Goal: Navigation & Orientation: Understand site structure

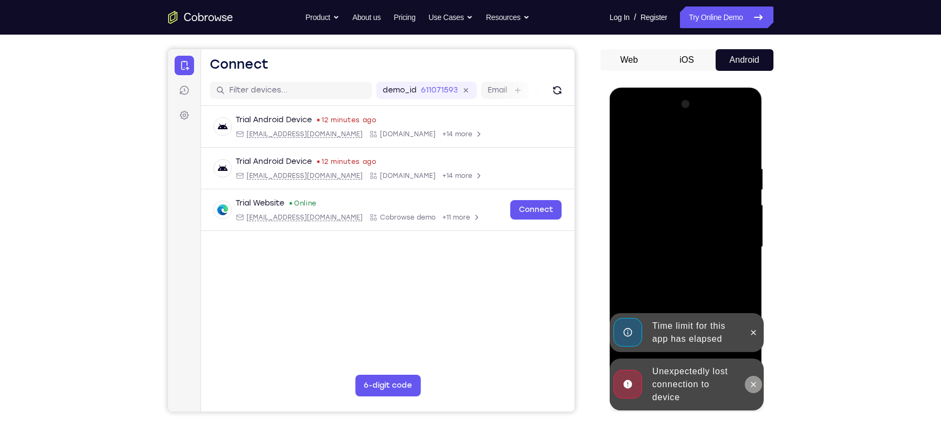
click at [752, 384] on icon at bounding box center [753, 384] width 9 height 9
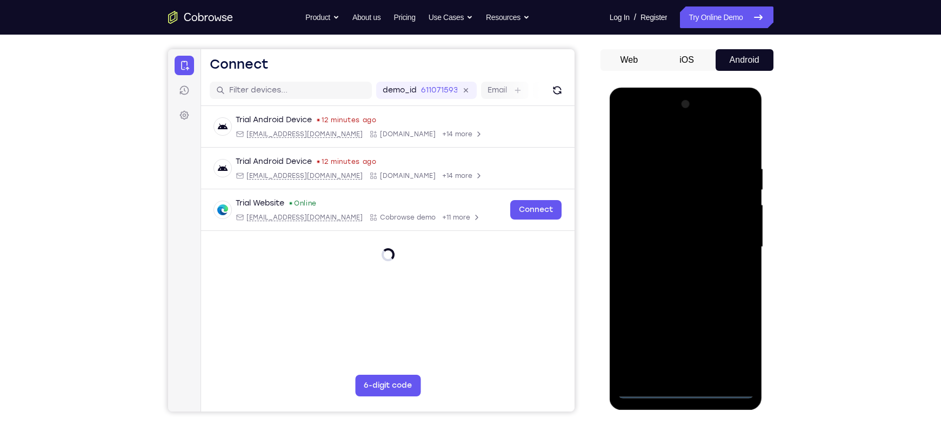
click at [689, 388] on div at bounding box center [686, 247] width 136 height 303
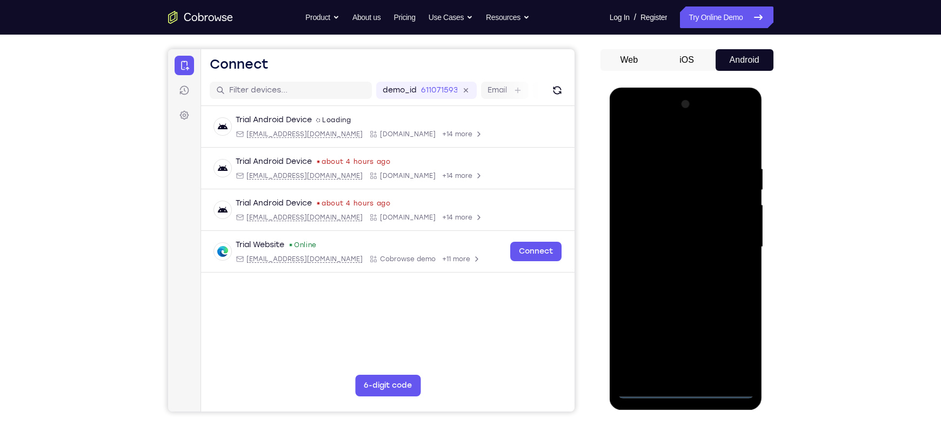
click at [734, 349] on div at bounding box center [686, 247] width 136 height 303
click at [651, 147] on div at bounding box center [686, 247] width 136 height 303
click at [662, 183] on div at bounding box center [686, 247] width 136 height 303
click at [648, 230] on div at bounding box center [686, 247] width 136 height 303
click at [672, 318] on div at bounding box center [686, 247] width 136 height 303
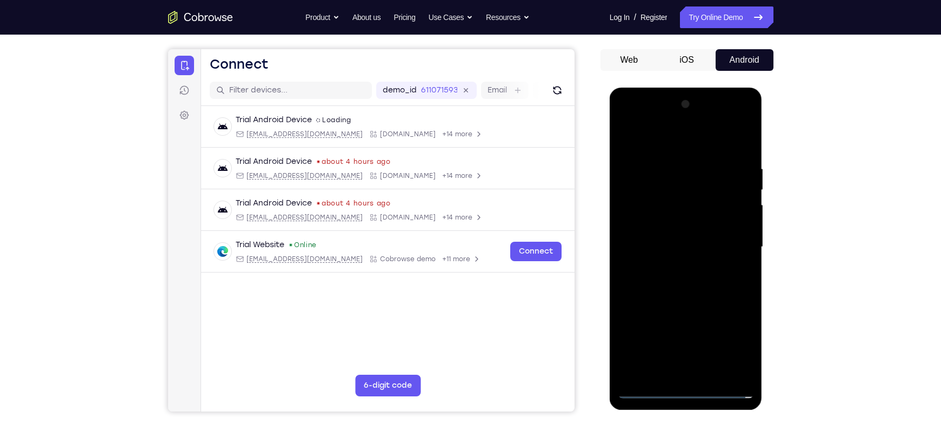
click at [715, 360] on div at bounding box center [686, 247] width 136 height 303
drag, startPoint x: 716, startPoint y: 312, endPoint x: 703, endPoint y: 279, distance: 34.9
click at [703, 279] on div at bounding box center [686, 247] width 136 height 303
drag, startPoint x: 695, startPoint y: 310, endPoint x: 687, endPoint y: 263, distance: 47.3
click at [687, 263] on div at bounding box center [686, 247] width 136 height 303
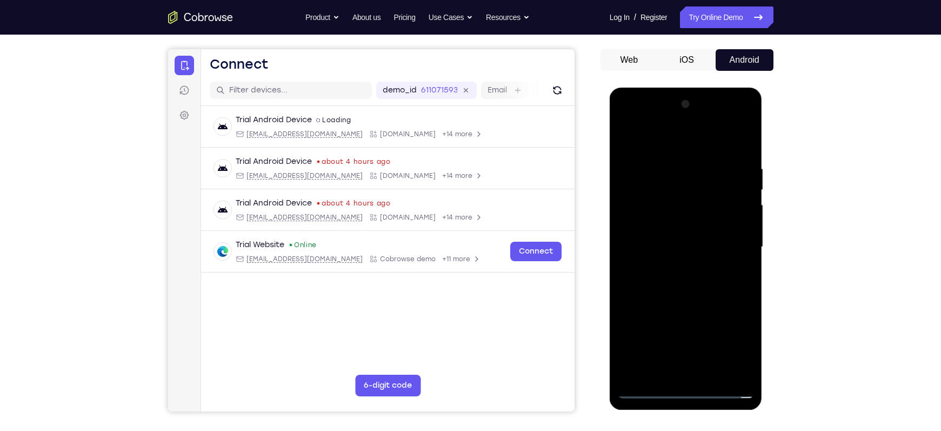
drag, startPoint x: 688, startPoint y: 324, endPoint x: 657, endPoint y: 270, distance: 62.5
click at [657, 270] on div at bounding box center [686, 247] width 136 height 303
drag, startPoint x: 702, startPoint y: 306, endPoint x: 693, endPoint y: 286, distance: 22.2
click at [693, 286] on div at bounding box center [686, 247] width 136 height 303
drag, startPoint x: 693, startPoint y: 286, endPoint x: 680, endPoint y: 267, distance: 22.2
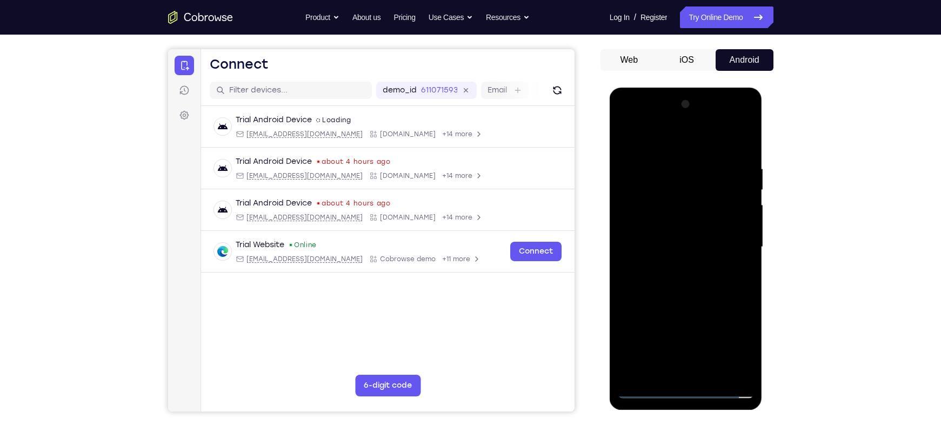
click at [680, 267] on div at bounding box center [686, 247] width 136 height 303
drag, startPoint x: 686, startPoint y: 323, endPoint x: 675, endPoint y: 261, distance: 62.1
click at [675, 261] on div at bounding box center [686, 247] width 136 height 303
drag, startPoint x: 689, startPoint y: 298, endPoint x: 679, endPoint y: 269, distance: 31.4
click at [679, 269] on div at bounding box center [686, 247] width 136 height 303
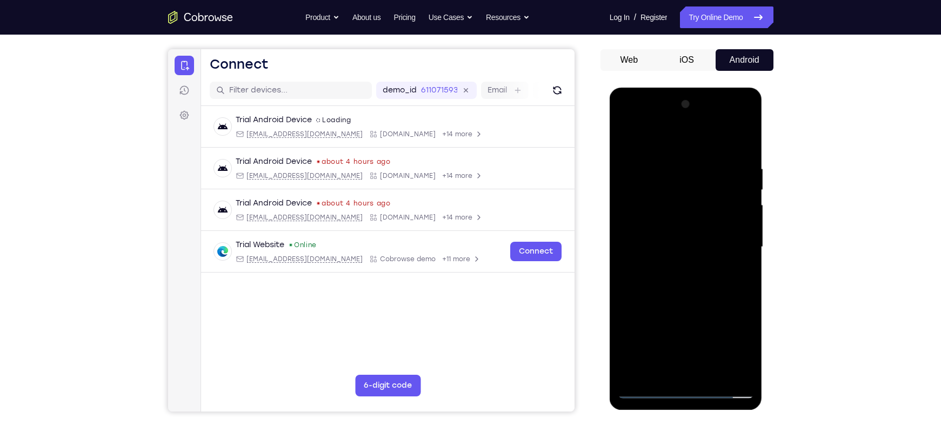
click at [694, 284] on div at bounding box center [686, 247] width 136 height 303
click at [688, 241] on div at bounding box center [686, 247] width 136 height 303
click at [738, 272] on div at bounding box center [686, 247] width 136 height 303
click at [726, 247] on div at bounding box center [686, 247] width 136 height 303
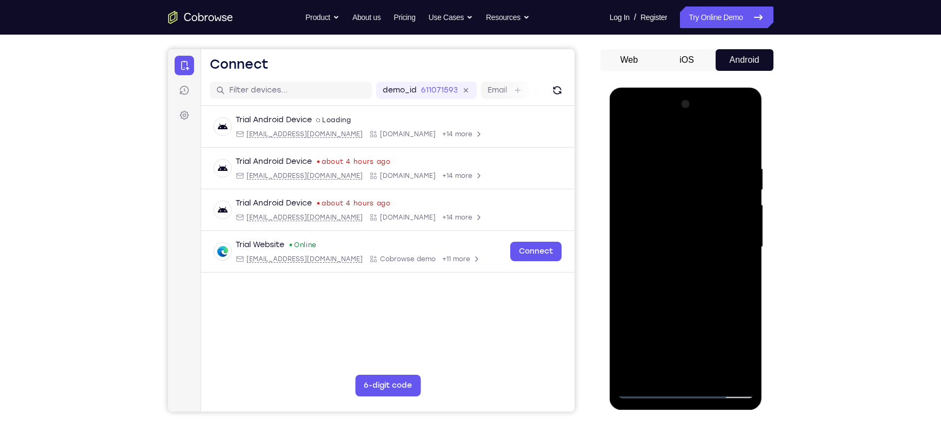
click at [726, 247] on div at bounding box center [686, 247] width 136 height 303
click at [648, 247] on div at bounding box center [686, 247] width 136 height 303
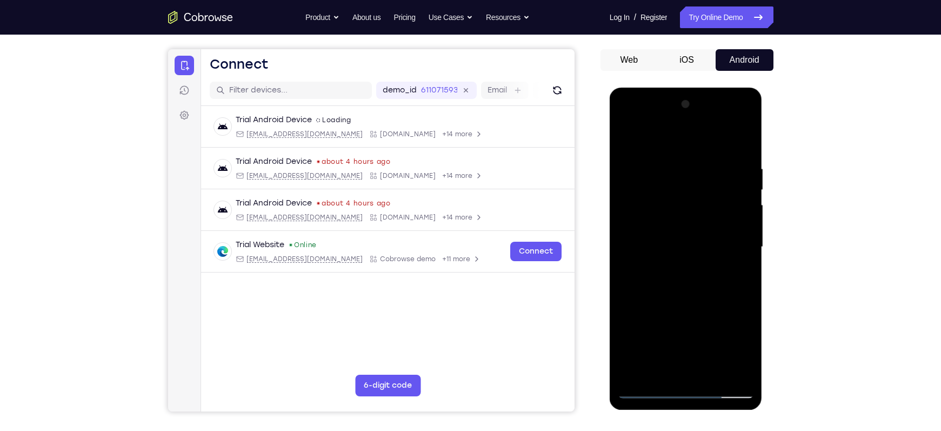
click at [648, 247] on div at bounding box center [686, 247] width 136 height 303
click at [708, 242] on div at bounding box center [686, 247] width 136 height 303
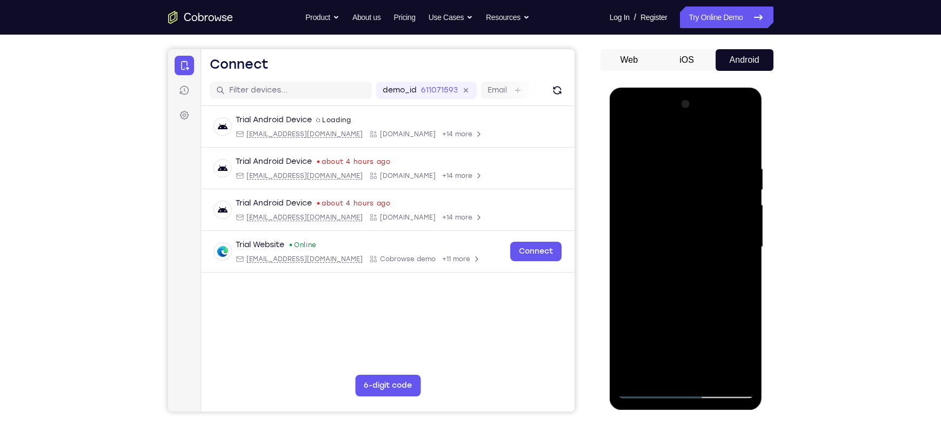
click at [708, 242] on div at bounding box center [686, 247] width 136 height 303
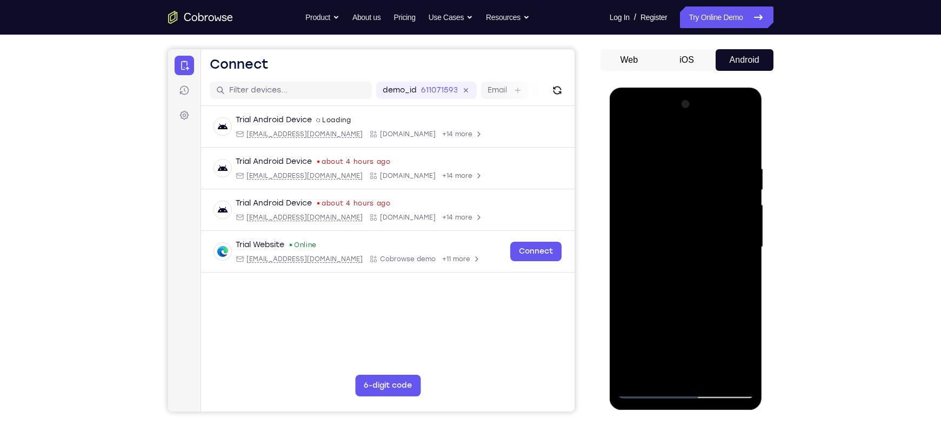
click at [708, 242] on div at bounding box center [686, 247] width 136 height 303
click at [730, 252] on div at bounding box center [686, 247] width 136 height 303
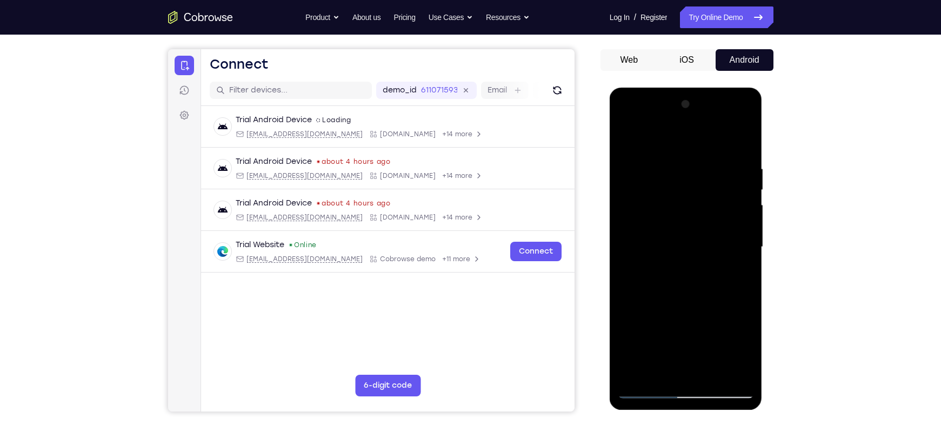
click at [714, 252] on div at bounding box center [686, 247] width 136 height 303
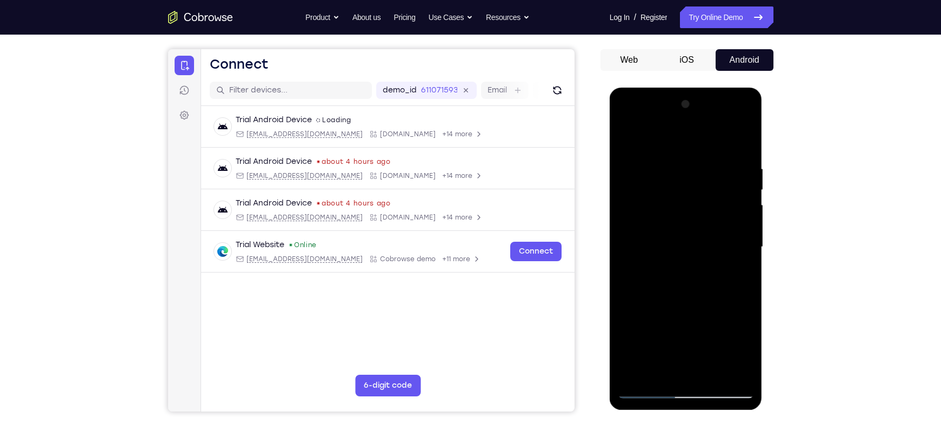
click at [714, 252] on div at bounding box center [686, 247] width 136 height 303
click at [724, 247] on div at bounding box center [686, 247] width 136 height 303
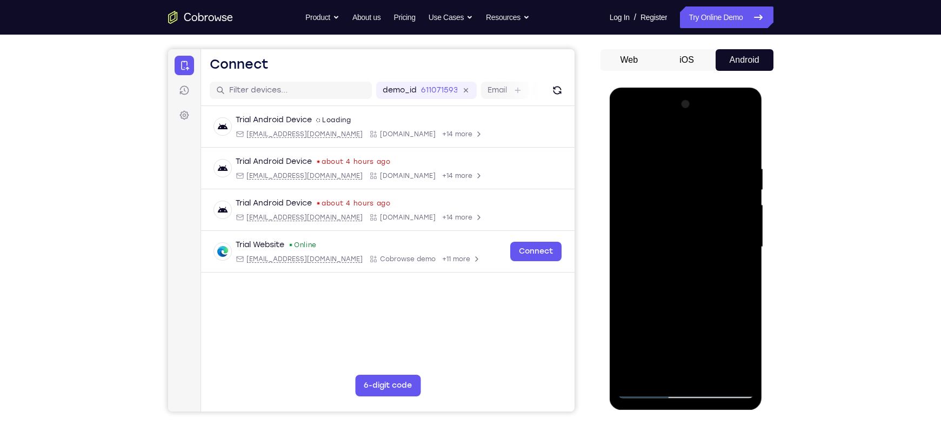
click at [724, 247] on div at bounding box center [686, 247] width 136 height 303
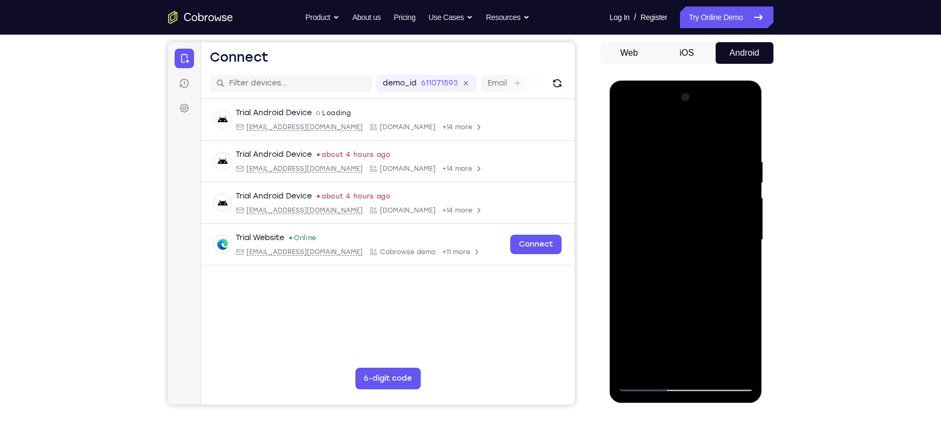
scroll to position [89, 0]
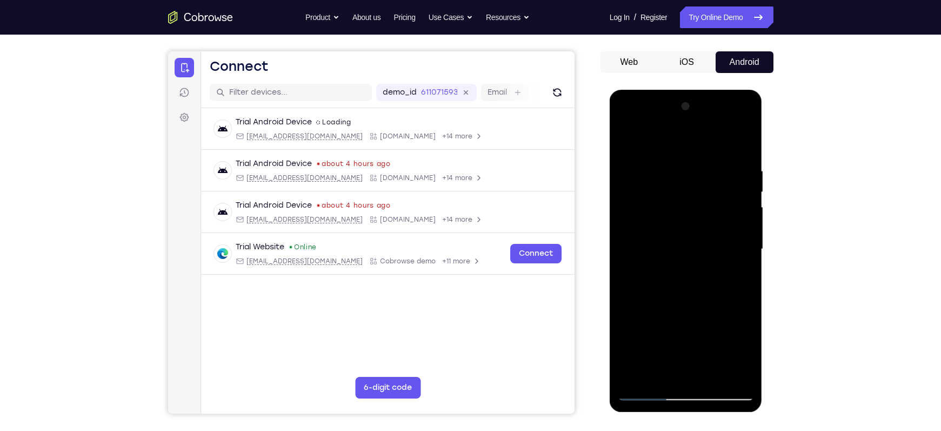
click at [720, 239] on div at bounding box center [686, 249] width 136 height 303
click at [714, 240] on div at bounding box center [686, 249] width 136 height 303
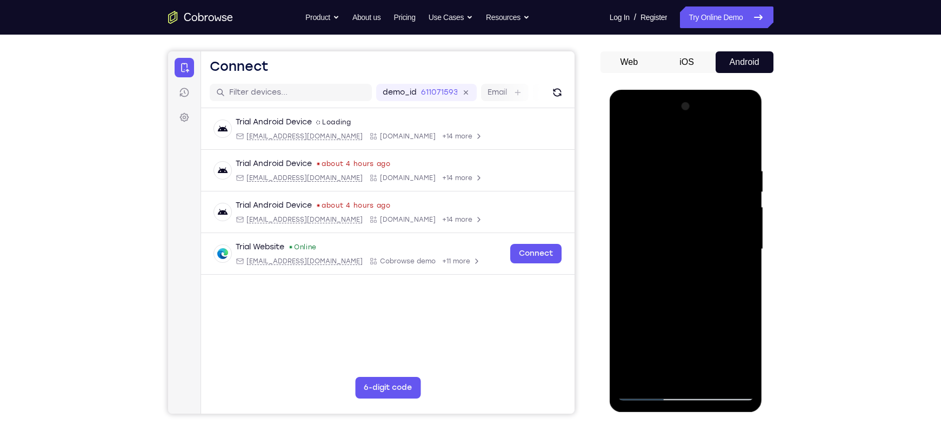
click at [714, 240] on div at bounding box center [686, 249] width 136 height 303
click at [708, 241] on div at bounding box center [686, 249] width 136 height 303
click at [706, 256] on div at bounding box center [686, 249] width 136 height 303
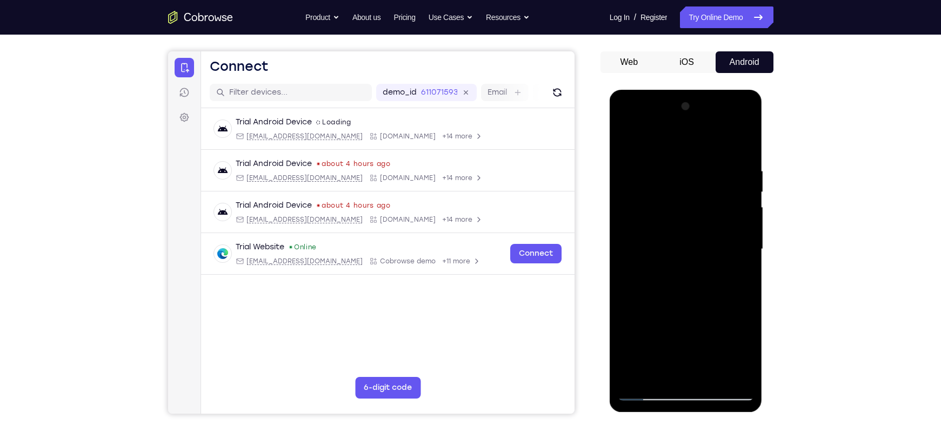
click at [706, 256] on div at bounding box center [686, 249] width 136 height 303
drag, startPoint x: 714, startPoint y: 299, endPoint x: 696, endPoint y: 232, distance: 68.7
click at [696, 232] on div at bounding box center [686, 249] width 136 height 303
drag, startPoint x: 697, startPoint y: 303, endPoint x: 688, endPoint y: 237, distance: 66.0
click at [688, 237] on div at bounding box center [686, 249] width 136 height 303
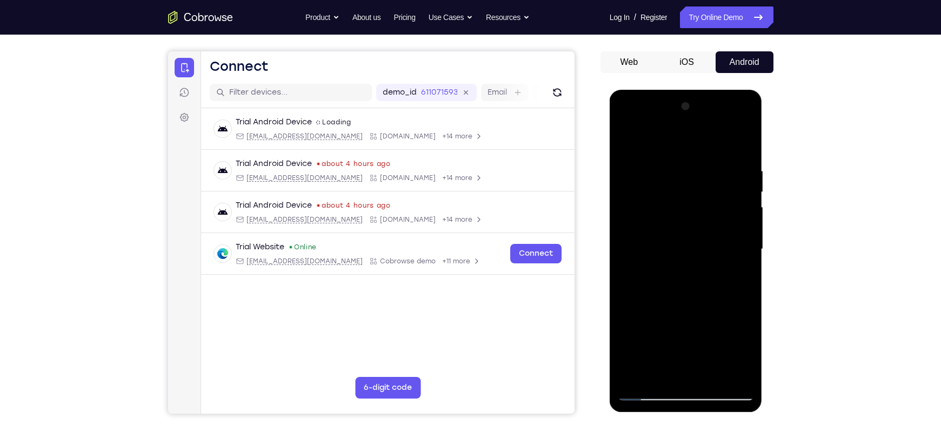
drag, startPoint x: 707, startPoint y: 320, endPoint x: 699, endPoint y: 253, distance: 68.1
click at [699, 253] on div at bounding box center [686, 249] width 136 height 303
drag, startPoint x: 704, startPoint y: 306, endPoint x: 697, endPoint y: 228, distance: 78.7
click at [697, 228] on div at bounding box center [686, 249] width 136 height 303
drag, startPoint x: 715, startPoint y: 299, endPoint x: 712, endPoint y: 232, distance: 66.5
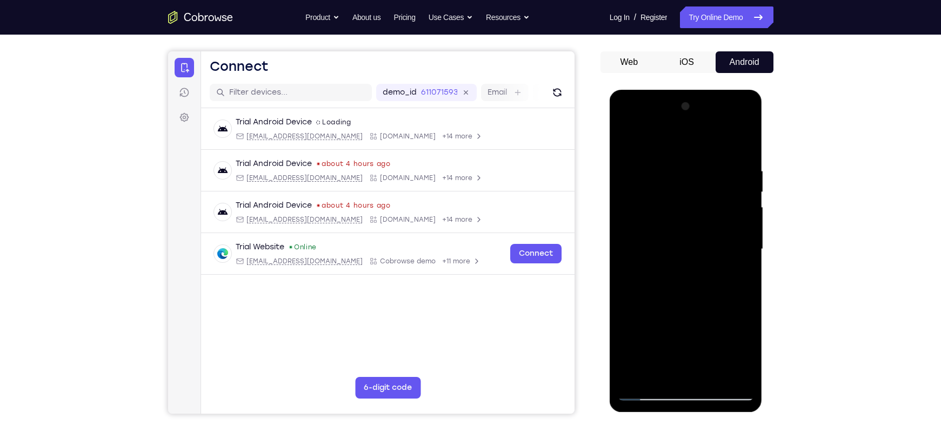
click at [712, 232] on div at bounding box center [686, 249] width 136 height 303
drag, startPoint x: 710, startPoint y: 320, endPoint x: 695, endPoint y: 244, distance: 77.2
click at [695, 244] on div at bounding box center [686, 249] width 136 height 303
drag, startPoint x: 707, startPoint y: 321, endPoint x: 697, endPoint y: 274, distance: 48.1
click at [697, 274] on div at bounding box center [686, 249] width 136 height 303
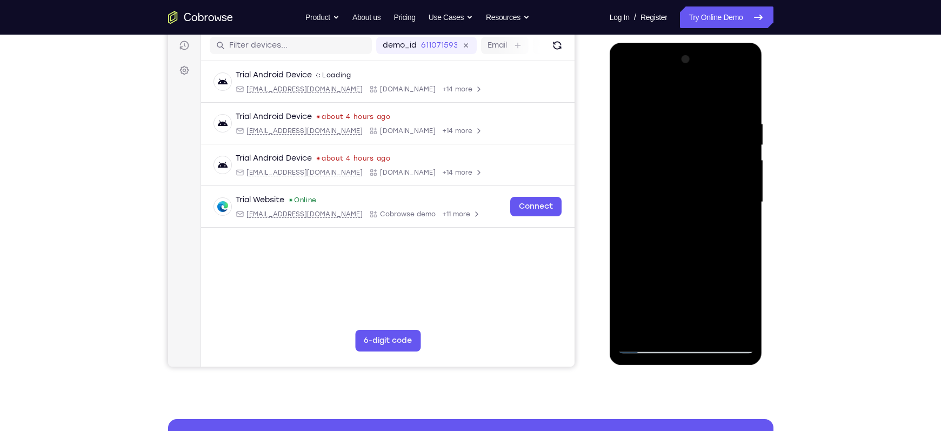
scroll to position [137, 0]
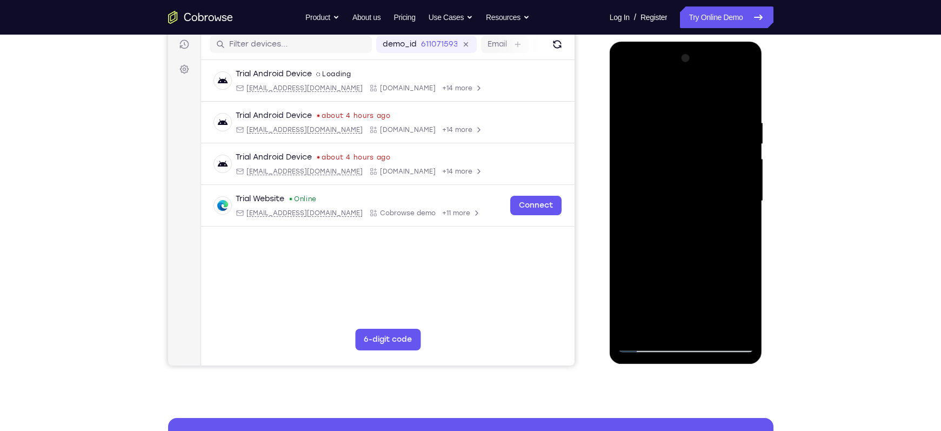
click at [648, 345] on div at bounding box center [686, 201] width 136 height 303
drag, startPoint x: 682, startPoint y: 301, endPoint x: 675, endPoint y: 219, distance: 83.0
click at [675, 219] on div at bounding box center [686, 201] width 136 height 303
drag, startPoint x: 684, startPoint y: 298, endPoint x: 673, endPoint y: 226, distance: 73.2
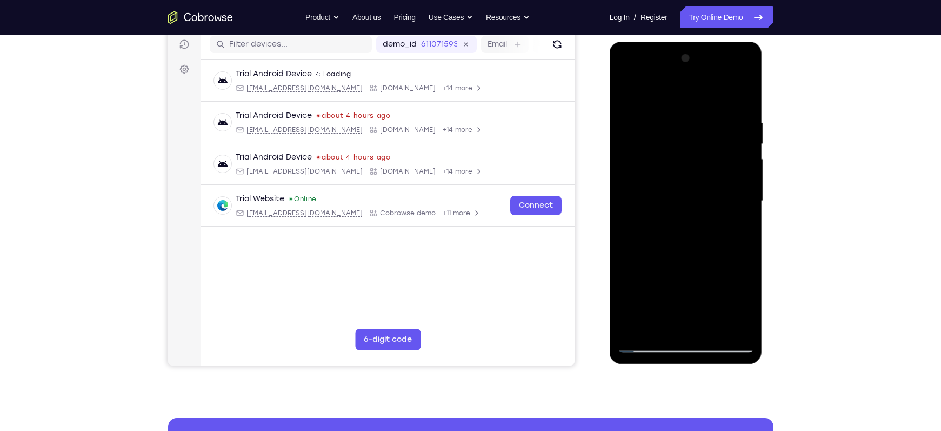
click at [673, 226] on div at bounding box center [686, 201] width 136 height 303
drag, startPoint x: 697, startPoint y: 258, endPoint x: 679, endPoint y: 224, distance: 38.7
click at [679, 224] on div at bounding box center [686, 201] width 136 height 303
drag, startPoint x: 700, startPoint y: 251, endPoint x: 670, endPoint y: 196, distance: 62.9
click at [670, 196] on div at bounding box center [686, 201] width 136 height 303
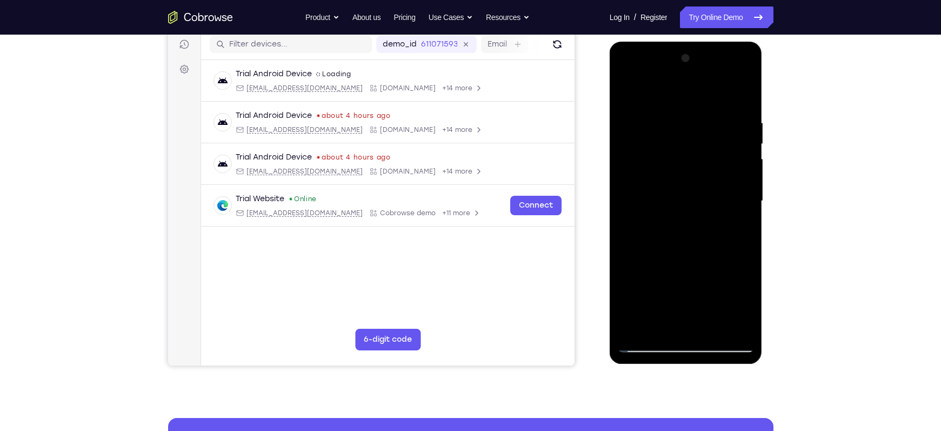
drag, startPoint x: 688, startPoint y: 247, endPoint x: 672, endPoint y: 209, distance: 41.6
click at [672, 209] on div at bounding box center [686, 201] width 136 height 303
drag, startPoint x: 700, startPoint y: 240, endPoint x: 690, endPoint y: 213, distance: 28.7
click at [690, 213] on div at bounding box center [686, 201] width 136 height 303
drag, startPoint x: 699, startPoint y: 283, endPoint x: 687, endPoint y: 205, distance: 78.2
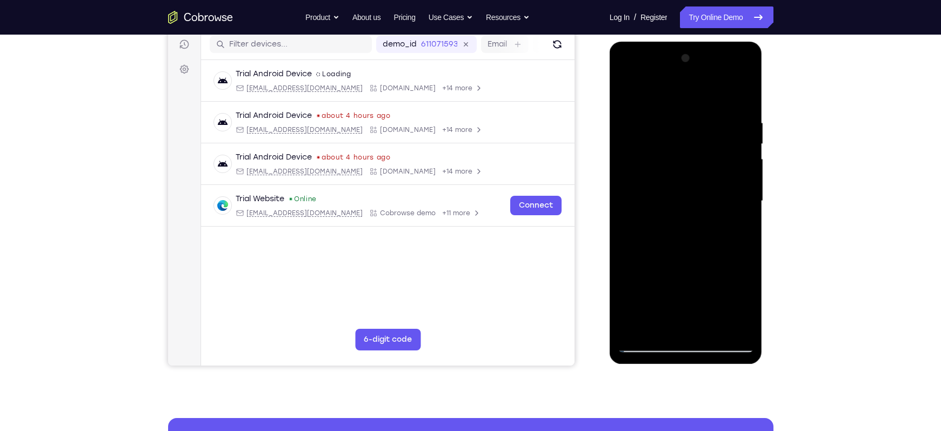
click at [687, 205] on div at bounding box center [686, 201] width 136 height 303
drag, startPoint x: 687, startPoint y: 307, endPoint x: 675, endPoint y: 225, distance: 82.9
click at [675, 225] on div at bounding box center [686, 201] width 136 height 303
drag, startPoint x: 687, startPoint y: 287, endPoint x: 672, endPoint y: 243, distance: 46.8
click at [672, 243] on div at bounding box center [686, 201] width 136 height 303
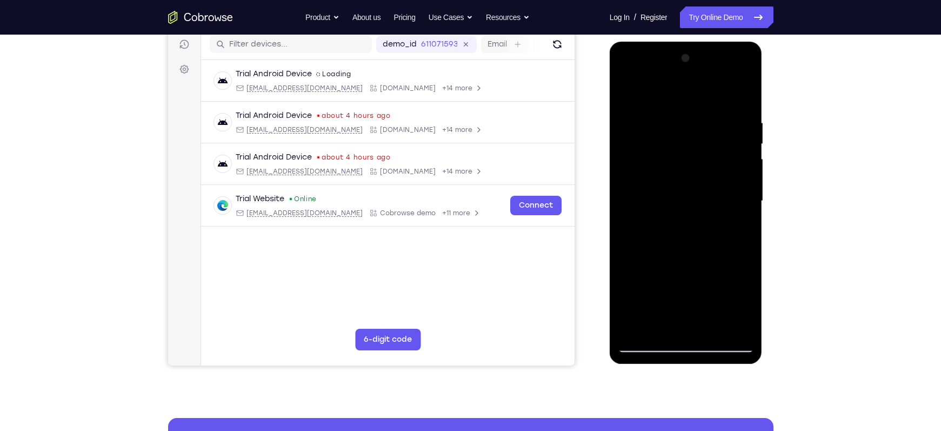
drag, startPoint x: 701, startPoint y: 297, endPoint x: 674, endPoint y: 224, distance: 78.0
click at [674, 224] on div at bounding box center [686, 201] width 136 height 303
